Goal: Navigation & Orientation: Find specific page/section

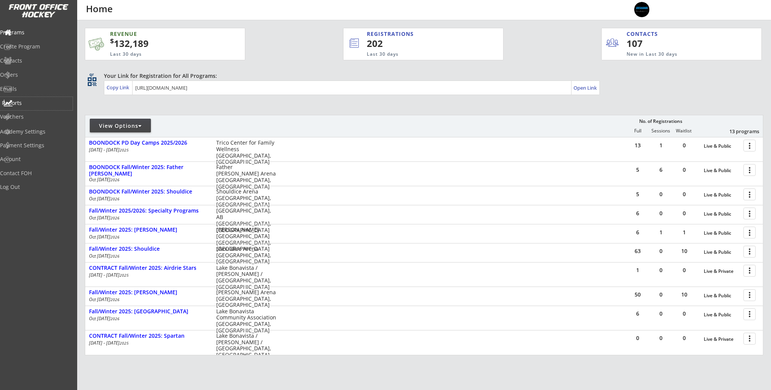
click at [26, 102] on div "Reports" at bounding box center [36, 102] width 69 height 5
